Goal: Task Accomplishment & Management: Manage account settings

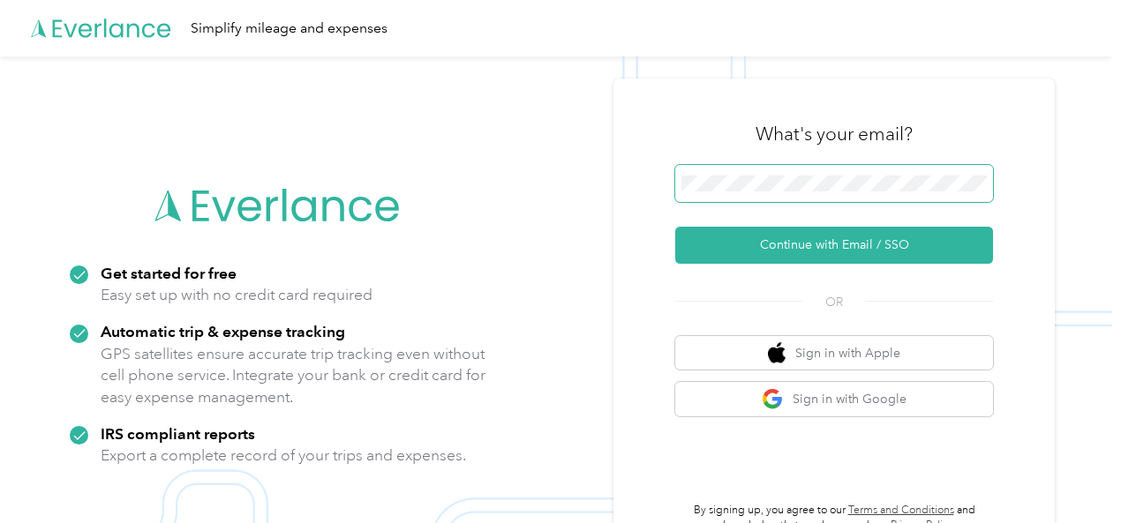
click at [732, 199] on span at bounding box center [834, 183] width 318 height 37
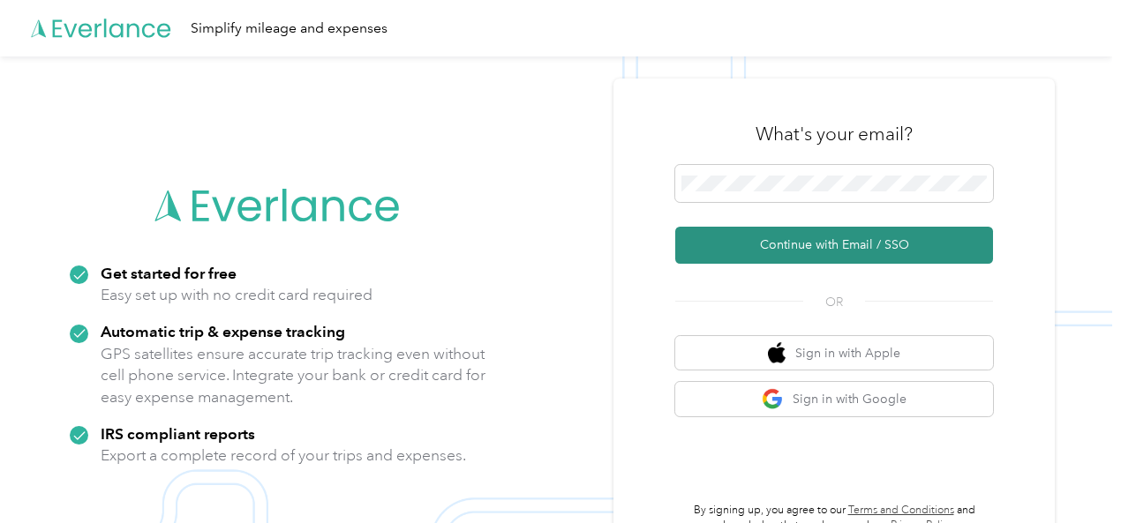
click at [805, 259] on button "Continue with Email / SSO" at bounding box center [834, 245] width 318 height 37
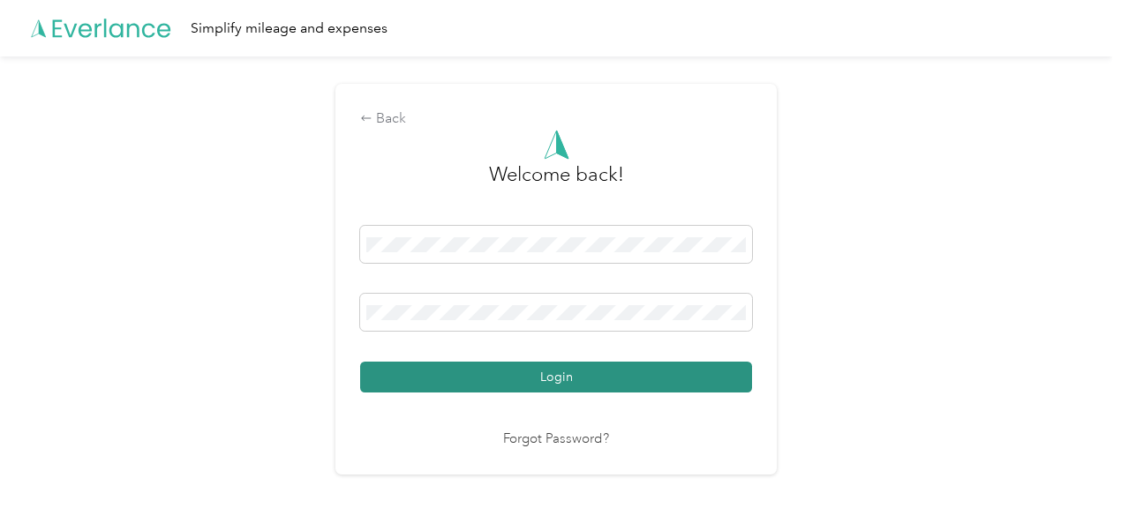
click at [600, 373] on button "Login" at bounding box center [556, 377] width 392 height 31
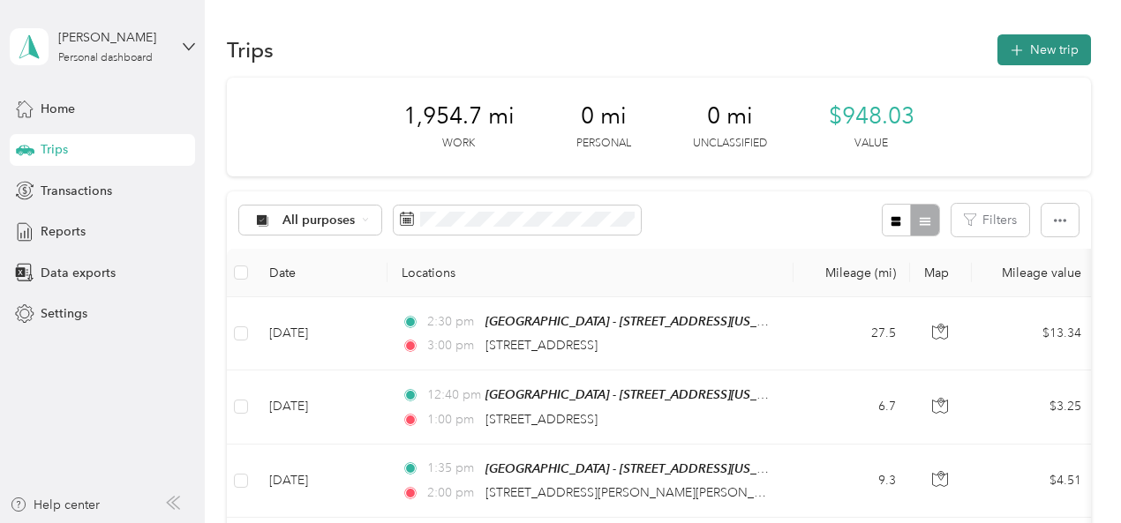
click at [1025, 46] on button "New trip" at bounding box center [1044, 49] width 94 height 31
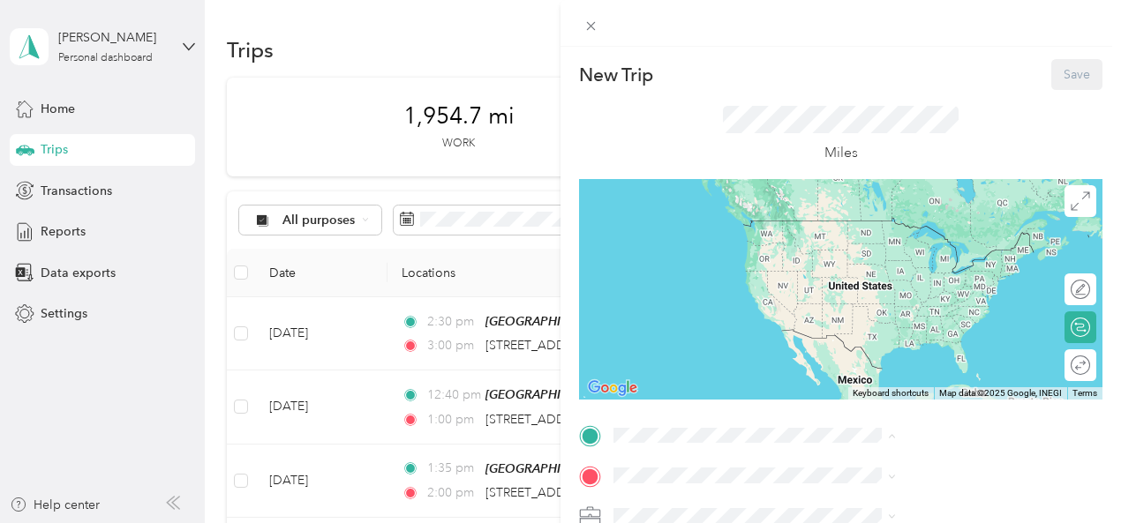
click at [859, 243] on div "TEAM Muskegon - [STREET_ADDRESS][US_STATE]" at bounding box center [954, 245] width 243 height 53
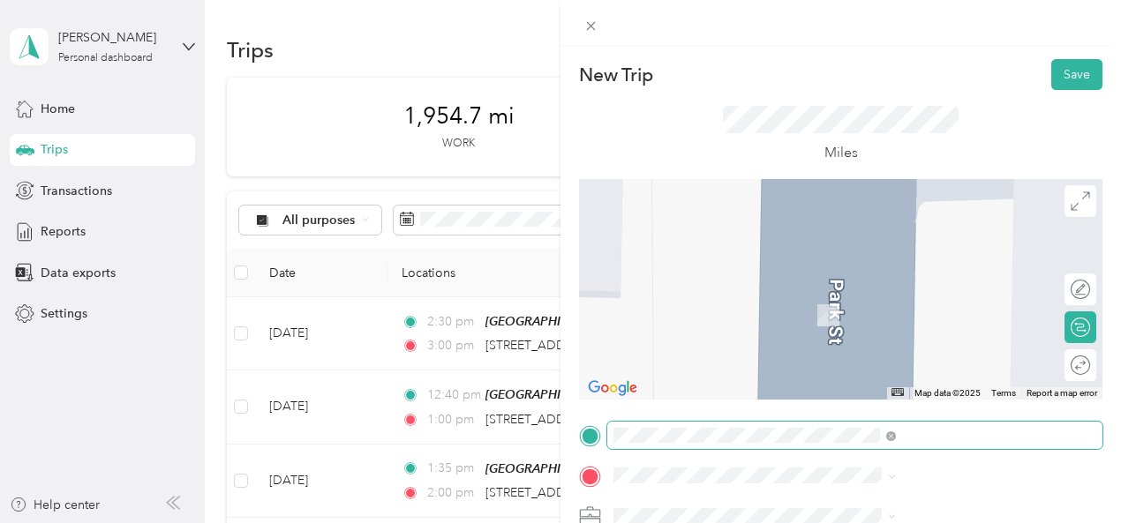
scroll to position [176, 0]
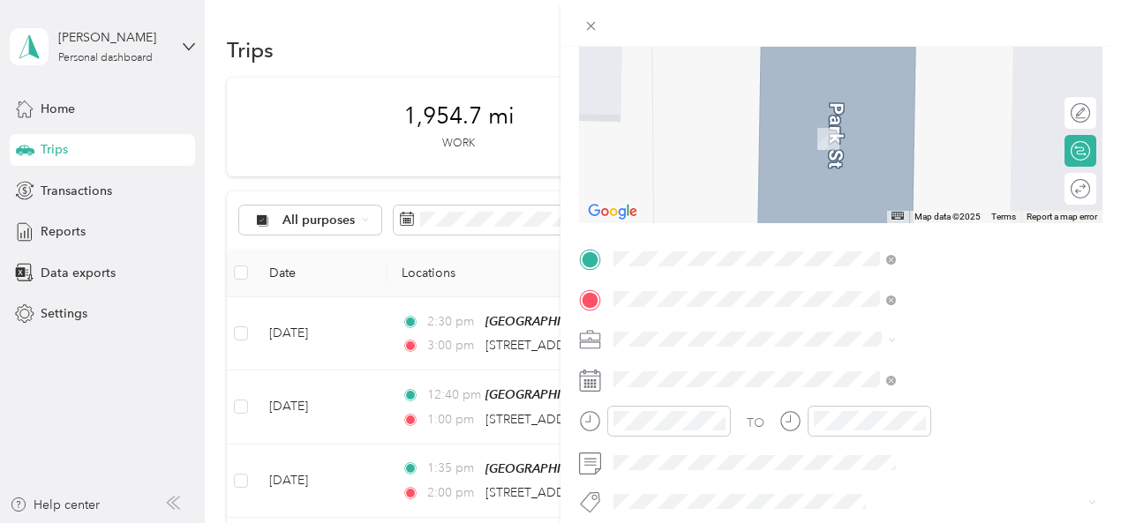
click at [862, 108] on span "[STREET_ADDRESS][PERSON_NAME][US_STATE]" at bounding box center [954, 92] width 243 height 31
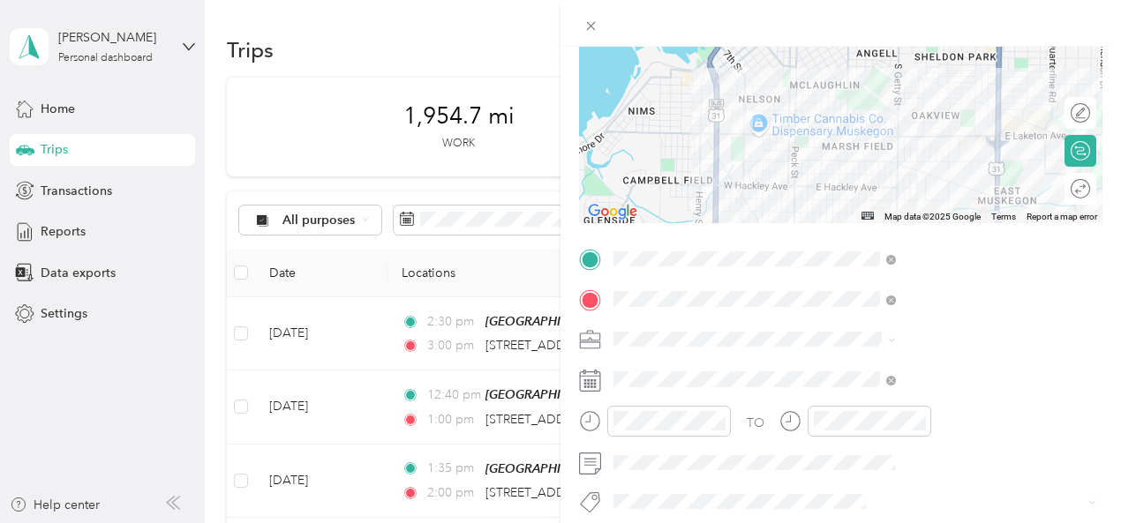
click at [891, 327] on span at bounding box center [854, 340] width 495 height 28
click at [872, 184] on div "697-01 DV Informed Parent & Support - Muskegon" at bounding box center [942, 175] width 270 height 37
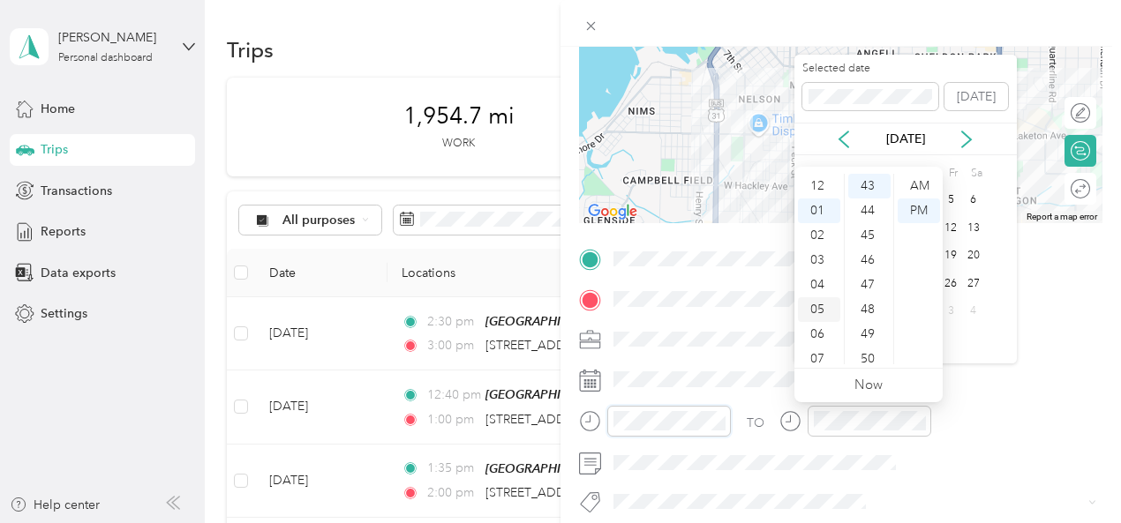
scroll to position [106, 0]
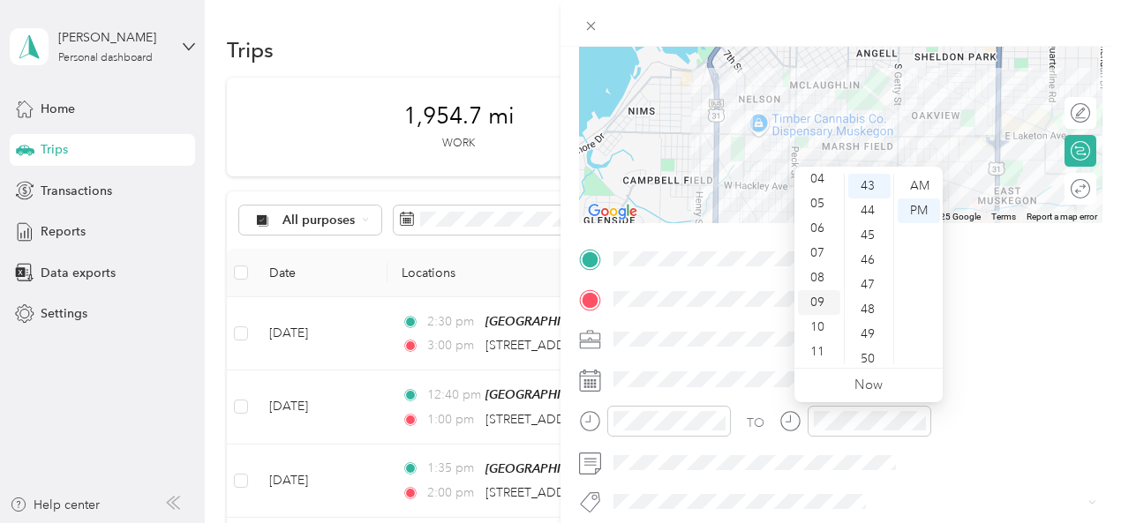
click at [822, 301] on div "09" at bounding box center [819, 302] width 42 height 25
click at [869, 289] on div "40" at bounding box center [869, 288] width 42 height 25
click at [919, 193] on div "AM" at bounding box center [918, 186] width 42 height 25
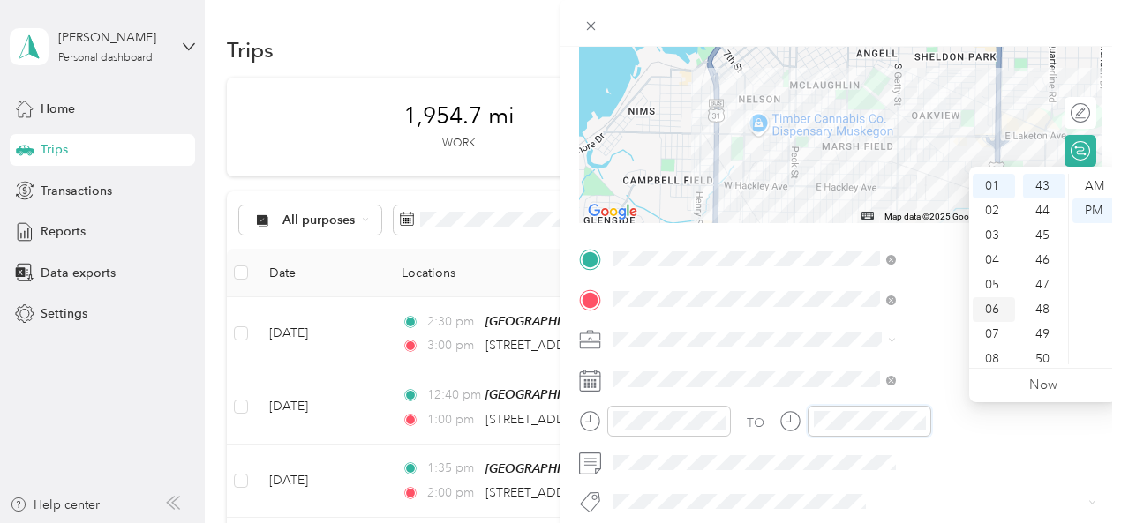
scroll to position [106, 0]
click at [994, 326] on div "10" at bounding box center [993, 327] width 42 height 25
click at [1035, 195] on div "00" at bounding box center [1044, 186] width 42 height 25
click at [1090, 183] on div "AM" at bounding box center [1093, 186] width 42 height 25
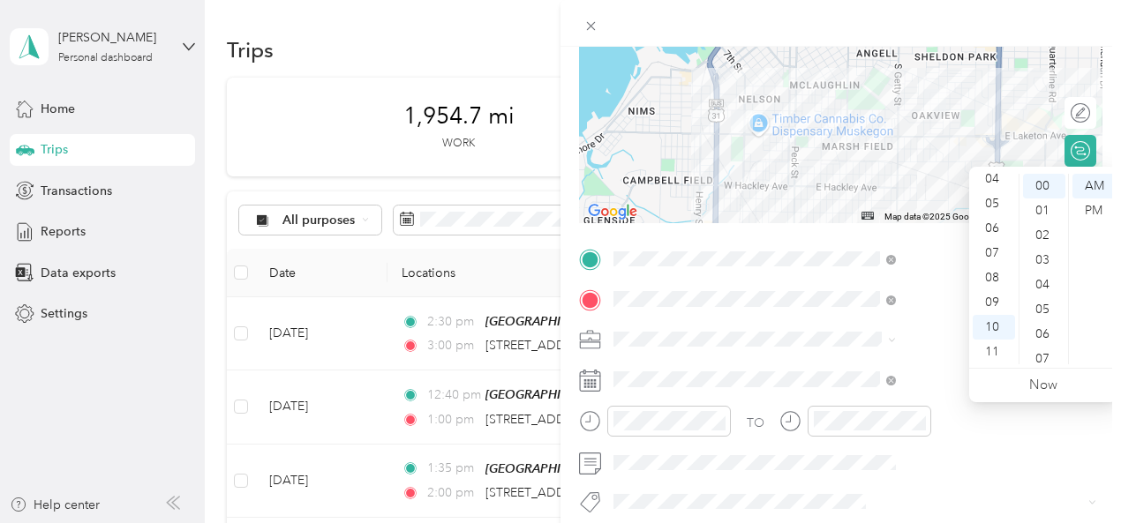
click at [731, 447] on div at bounding box center [655, 427] width 152 height 43
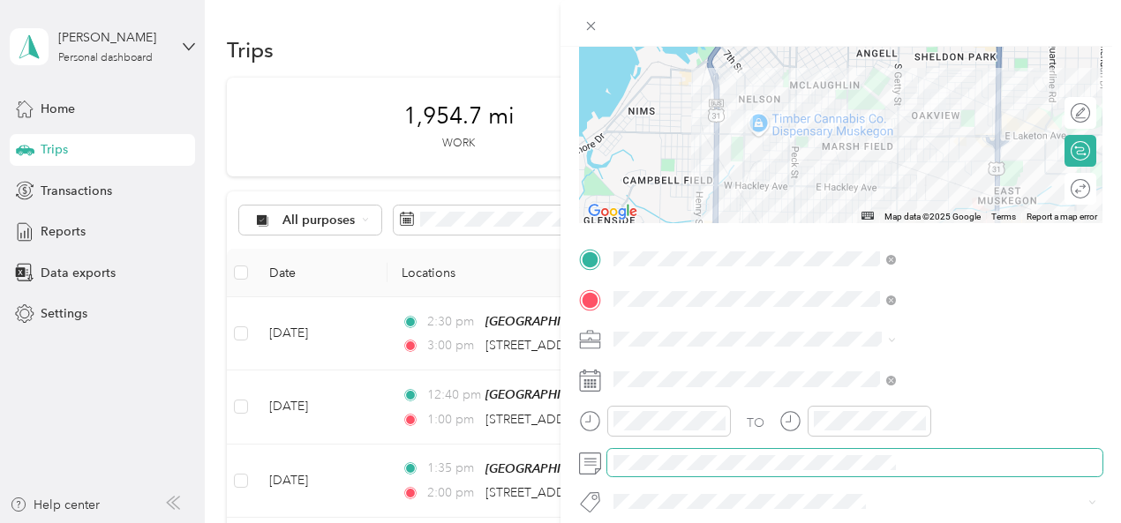
scroll to position [88, 0]
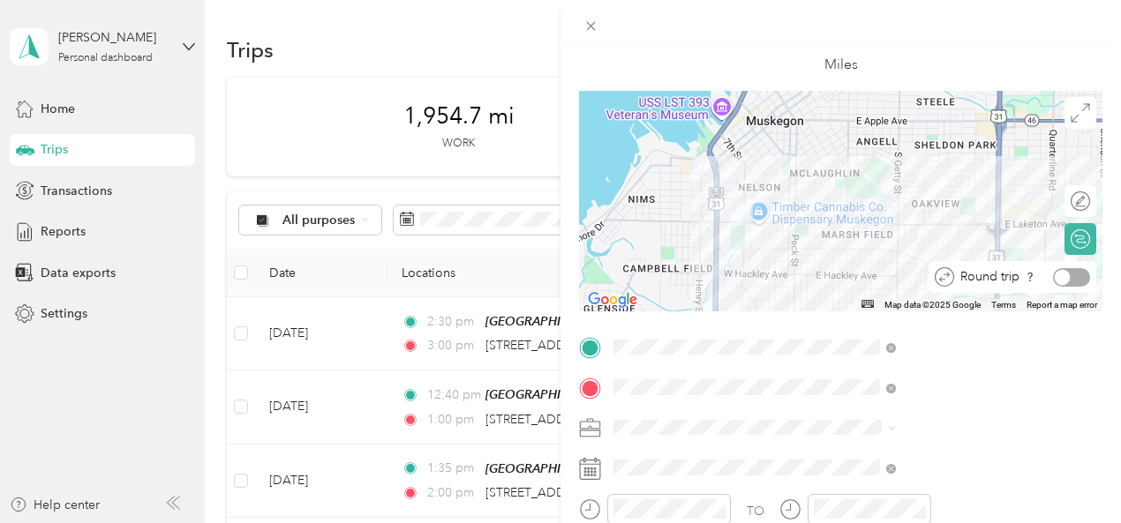
click at [1072, 278] on div at bounding box center [1071, 277] width 37 height 19
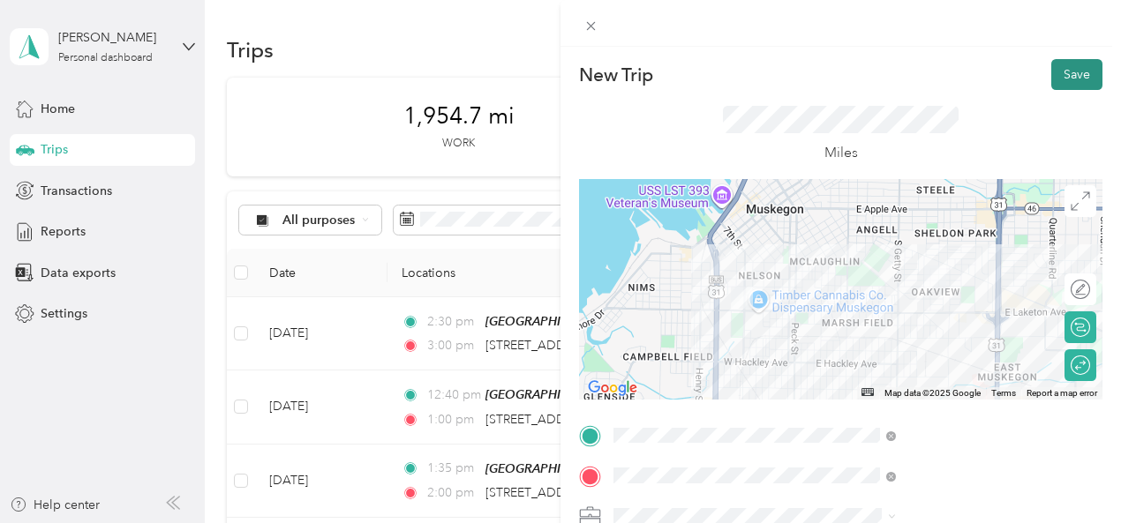
click at [1057, 83] on button "Save" at bounding box center [1076, 74] width 51 height 31
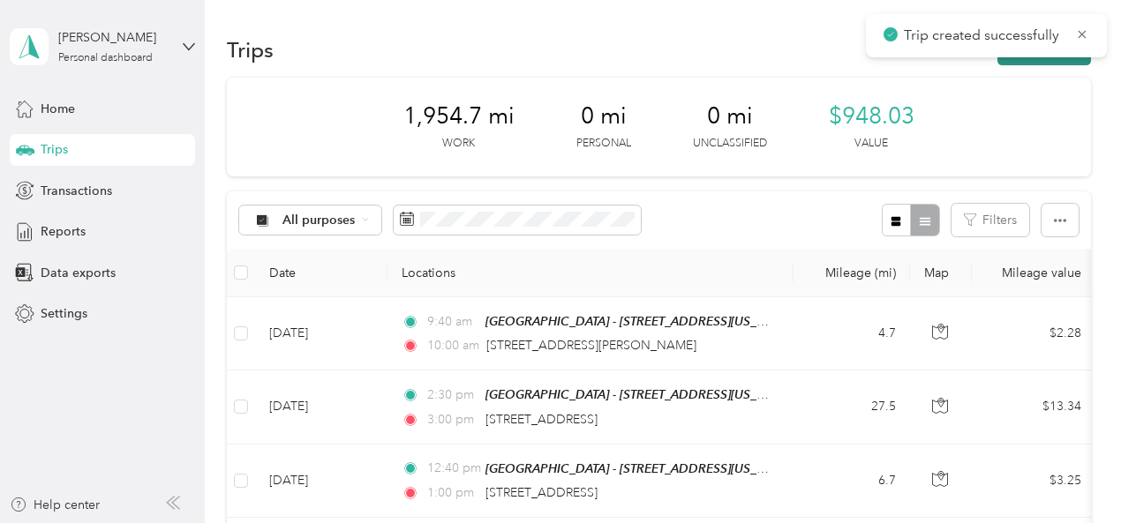
click at [1043, 57] on main "Trip created successfully [PERSON_NAME] Personal dashboard Home Trips Transacti…" at bounding box center [556, 261] width 1112 height 523
click at [1041, 59] on button "New trip" at bounding box center [1044, 49] width 94 height 31
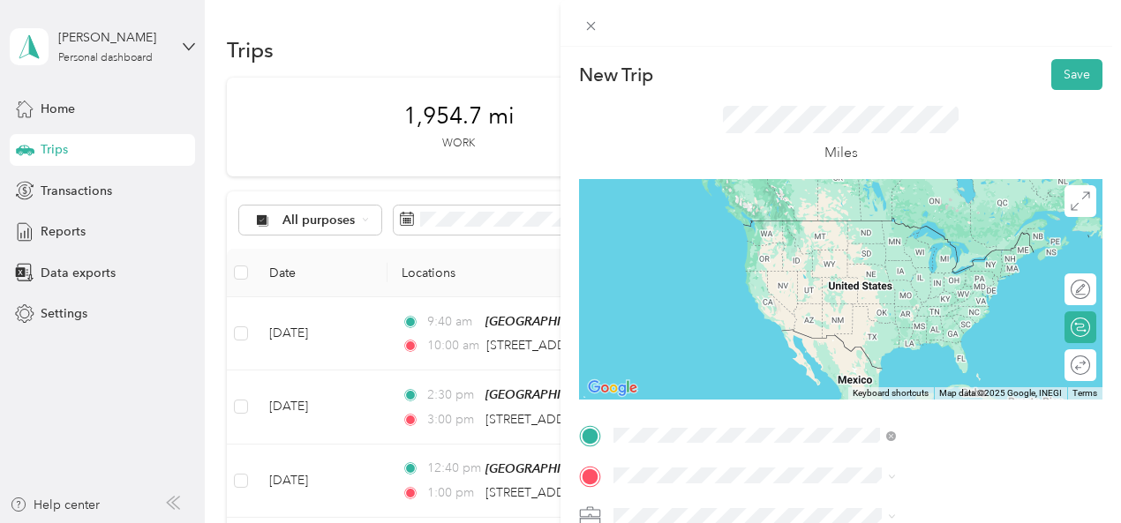
click at [942, 244] on span "[STREET_ADDRESS][PERSON_NAME][US_STATE]" at bounding box center [954, 228] width 243 height 31
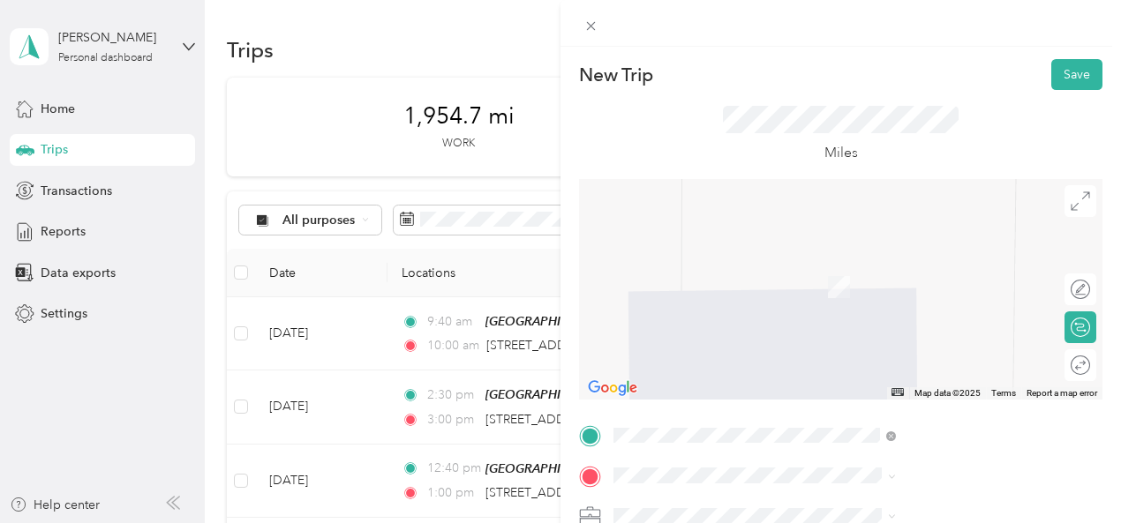
click at [889, 318] on span "[STREET_ADDRESS][US_STATE]" at bounding box center [921, 310] width 176 height 16
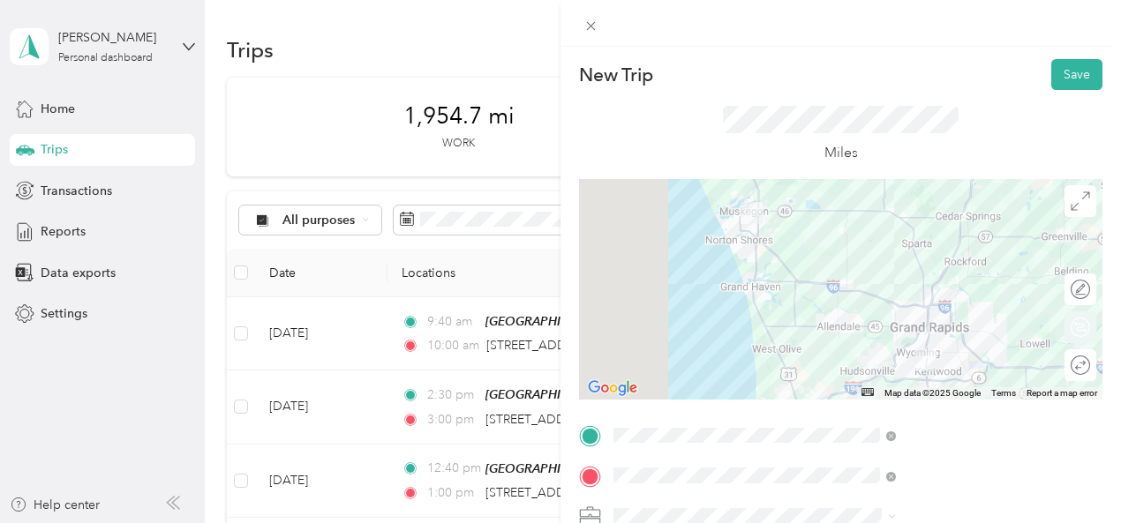
click at [1090, 366] on div "Round trip" at bounding box center [1090, 366] width 0 height 19
click at [1060, 366] on div at bounding box center [1071, 366] width 37 height 19
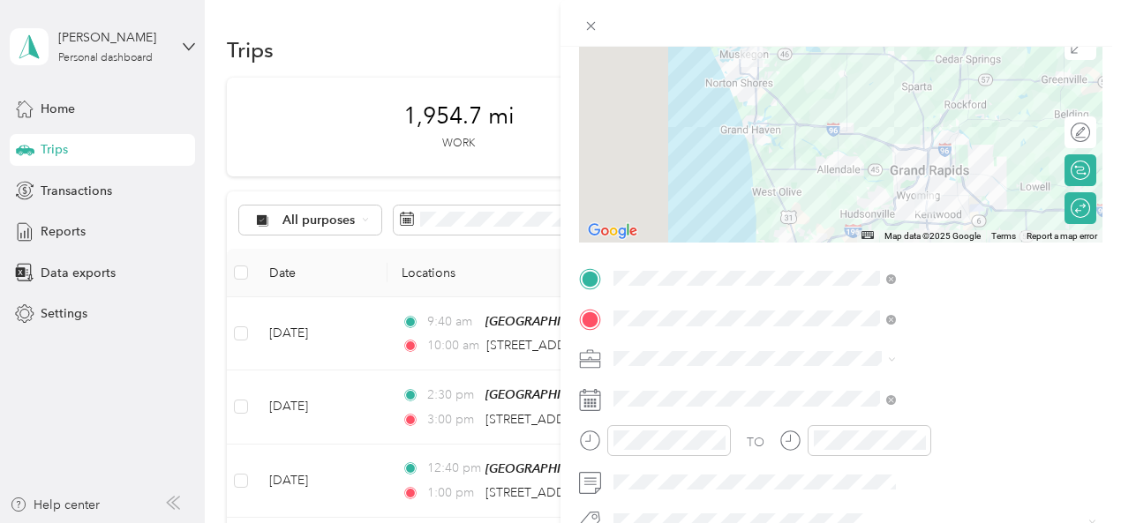
scroll to position [265, 0]
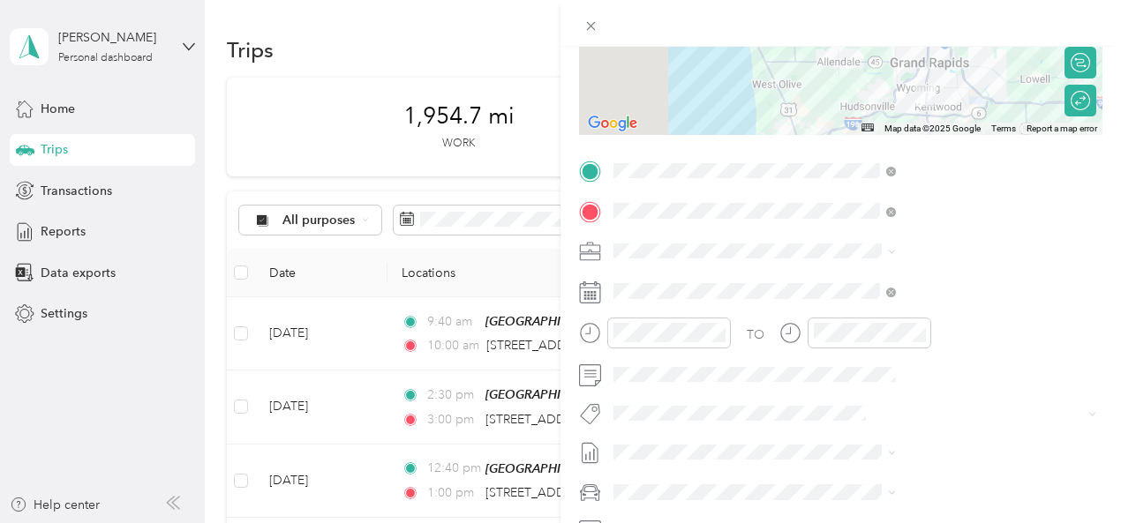
click at [955, 314] on div "697-01 DV Informed Parent & Support - Muskegon" at bounding box center [942, 315] width 270 height 37
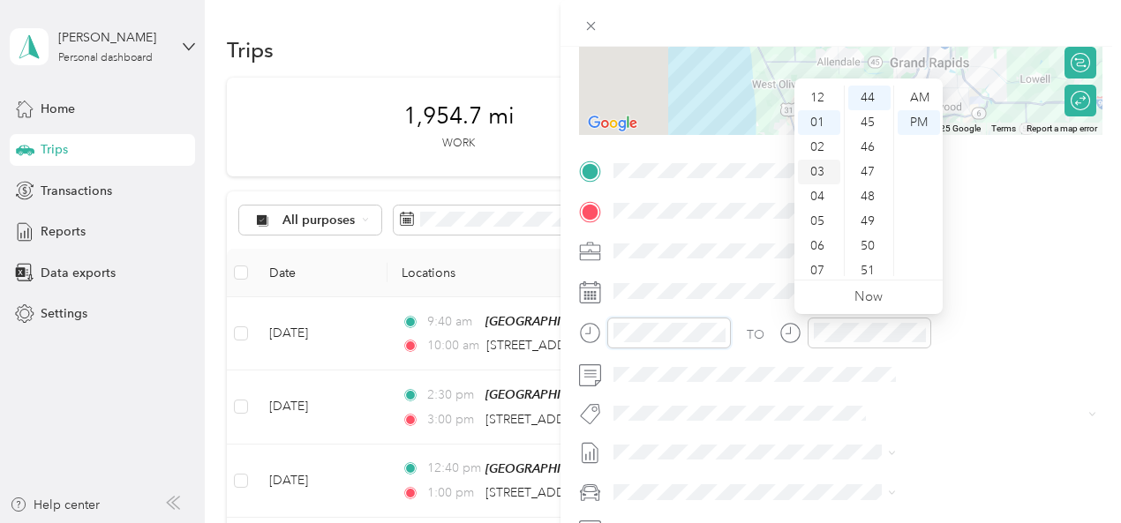
scroll to position [106, 0]
click at [812, 233] on div "10" at bounding box center [819, 239] width 42 height 25
click at [874, 260] on div "15" at bounding box center [869, 263] width 42 height 25
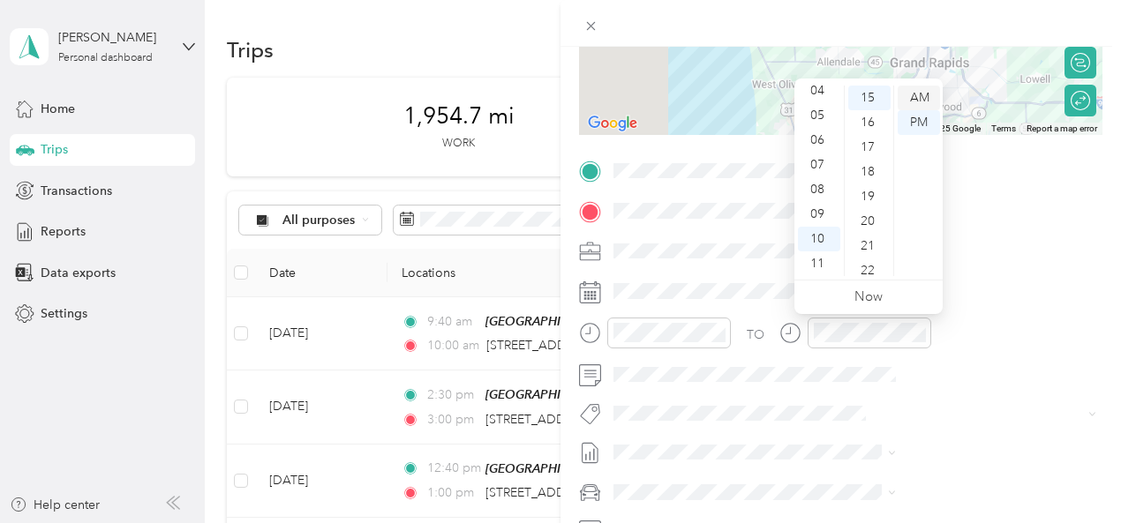
click at [914, 104] on div "AM" at bounding box center [918, 98] width 42 height 25
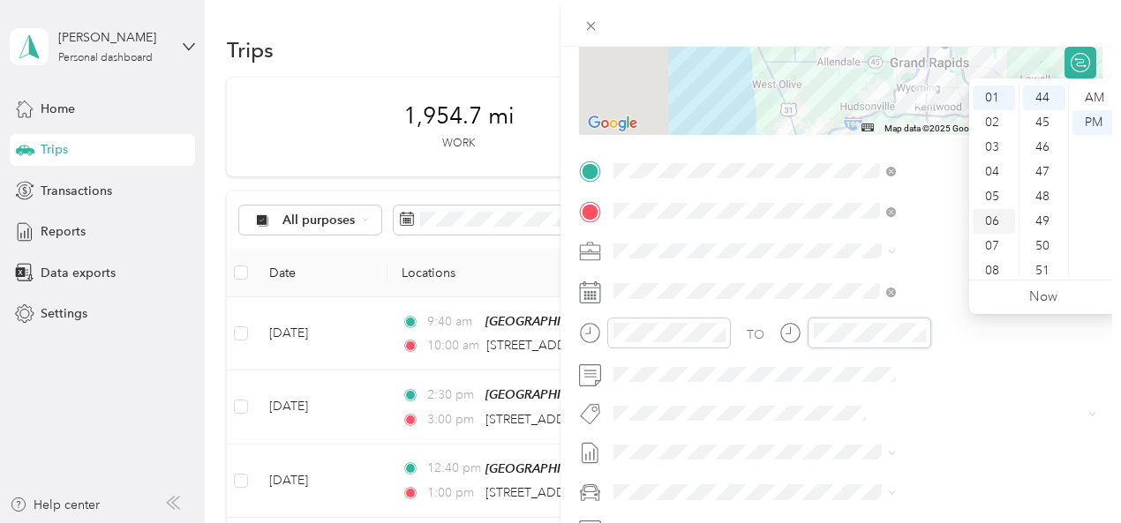
scroll to position [106, 0]
click at [988, 266] on div "11" at bounding box center [993, 263] width 42 height 25
click at [1040, 182] on div "45" at bounding box center [1044, 182] width 42 height 25
click at [1098, 102] on div "AM" at bounding box center [1093, 98] width 42 height 25
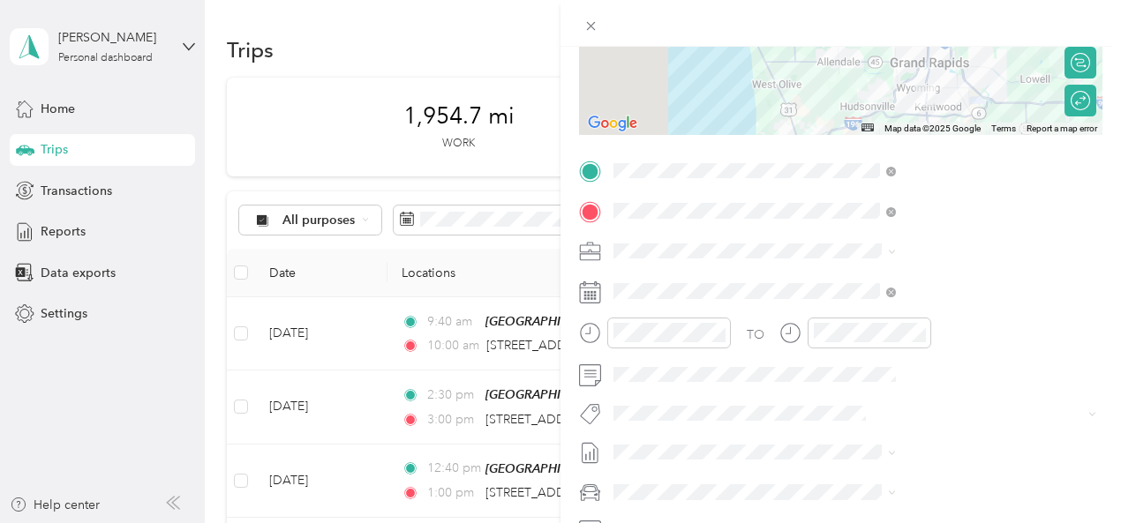
click at [1101, 234] on form "New Trip Save This trip cannot be edited because it is either under review, app…" at bounding box center [840, 188] width 560 height 789
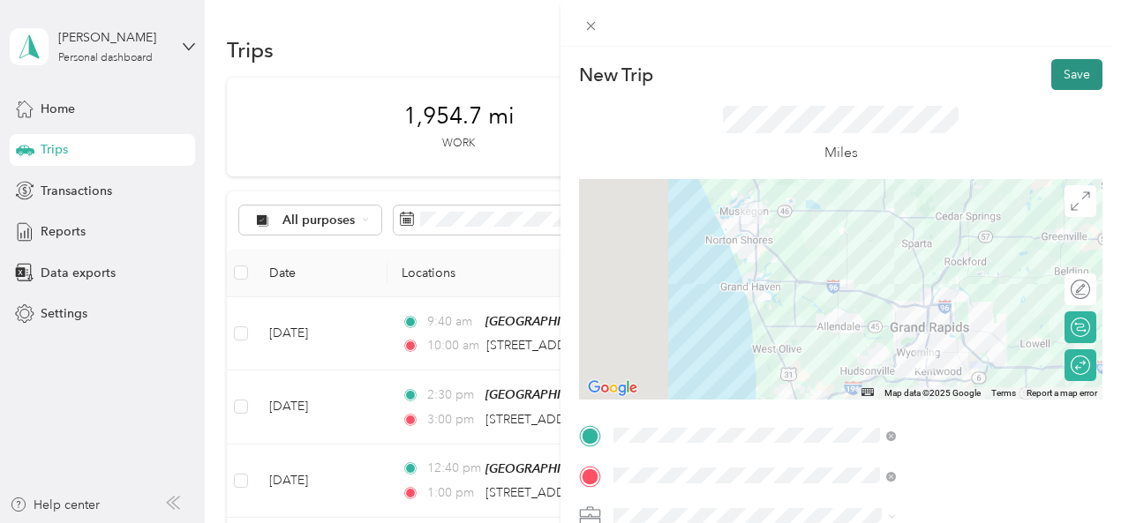
click at [1061, 80] on button "Save" at bounding box center [1076, 74] width 51 height 31
